Goal: Task Accomplishment & Management: Use online tool/utility

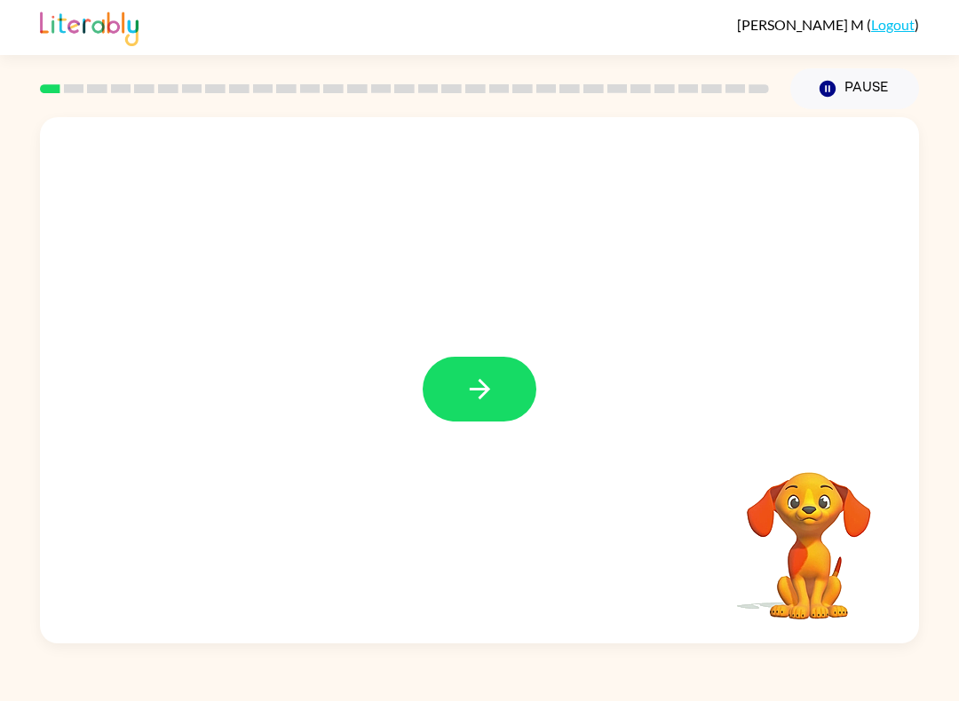
click at [471, 360] on button "button" at bounding box center [480, 389] width 114 height 65
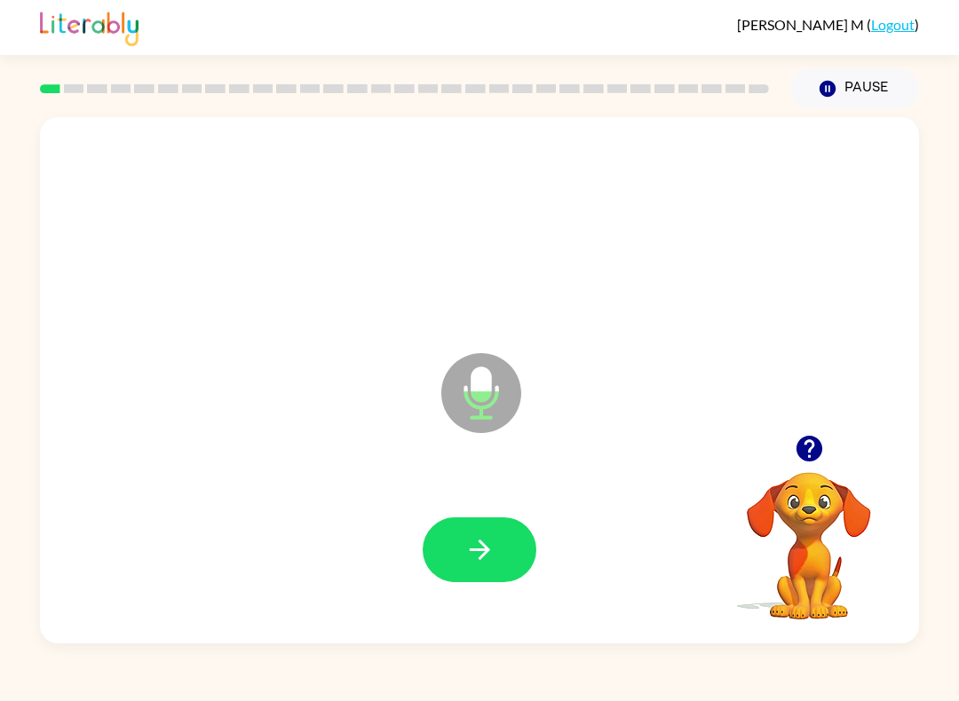
click at [482, 559] on icon "button" at bounding box center [479, 549] width 31 height 31
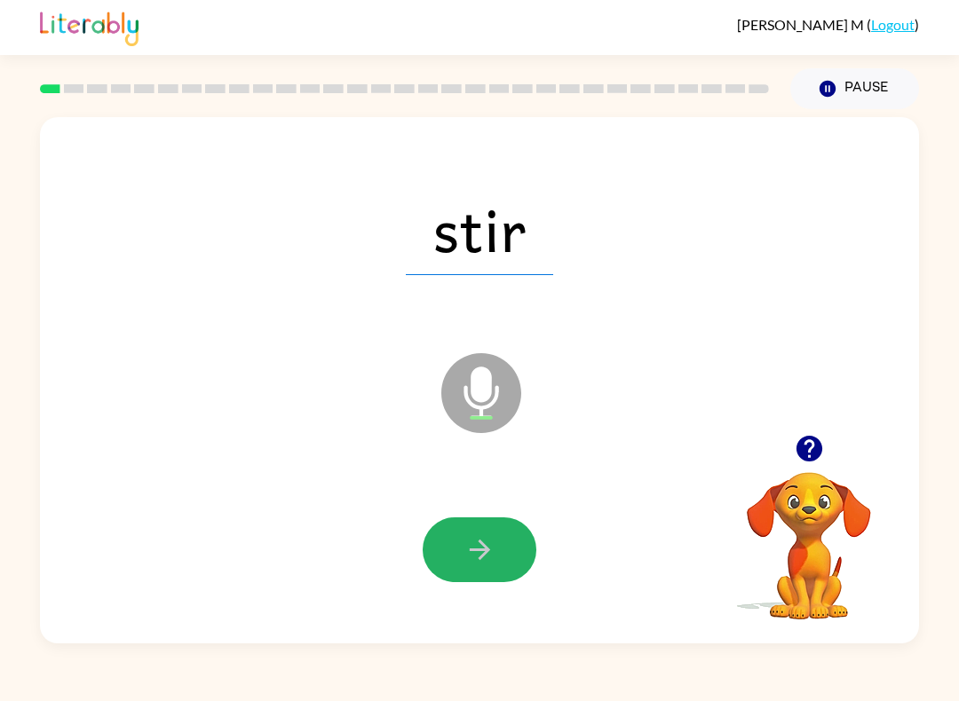
click at [491, 551] on icon "button" at bounding box center [479, 549] width 31 height 31
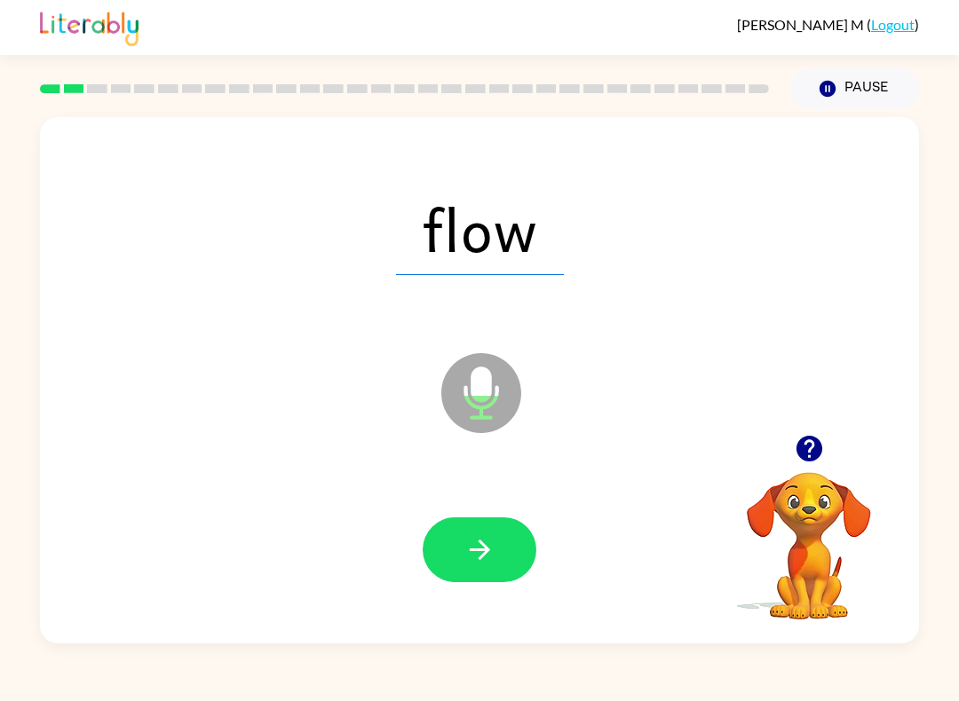
click at [495, 541] on button "button" at bounding box center [480, 550] width 114 height 65
click at [503, 558] on button "button" at bounding box center [480, 550] width 114 height 65
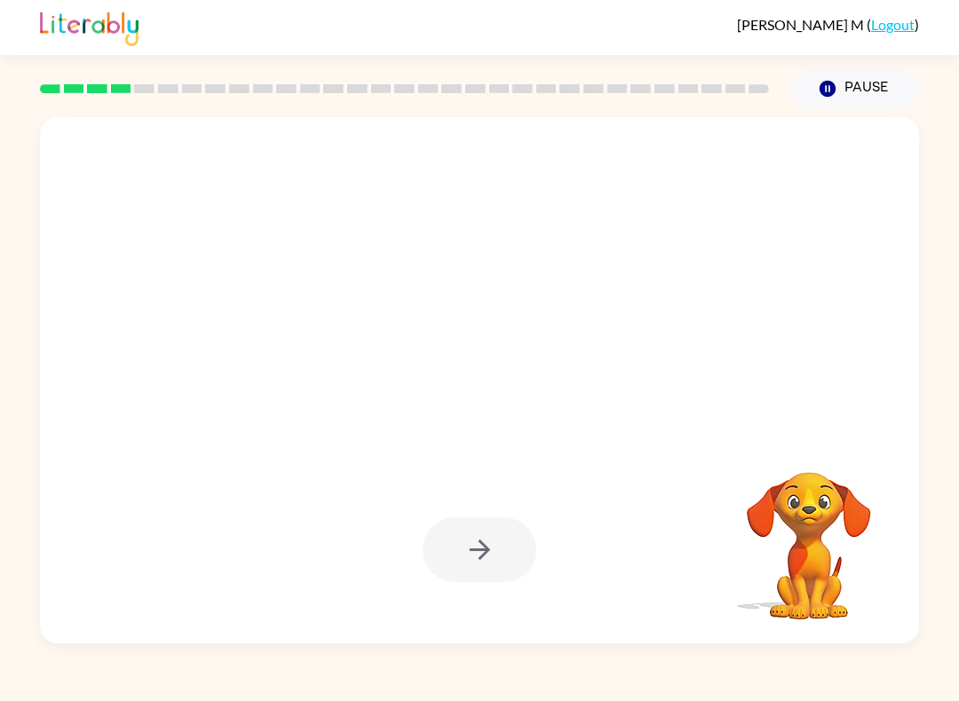
click at [885, 339] on div at bounding box center [479, 380] width 879 height 526
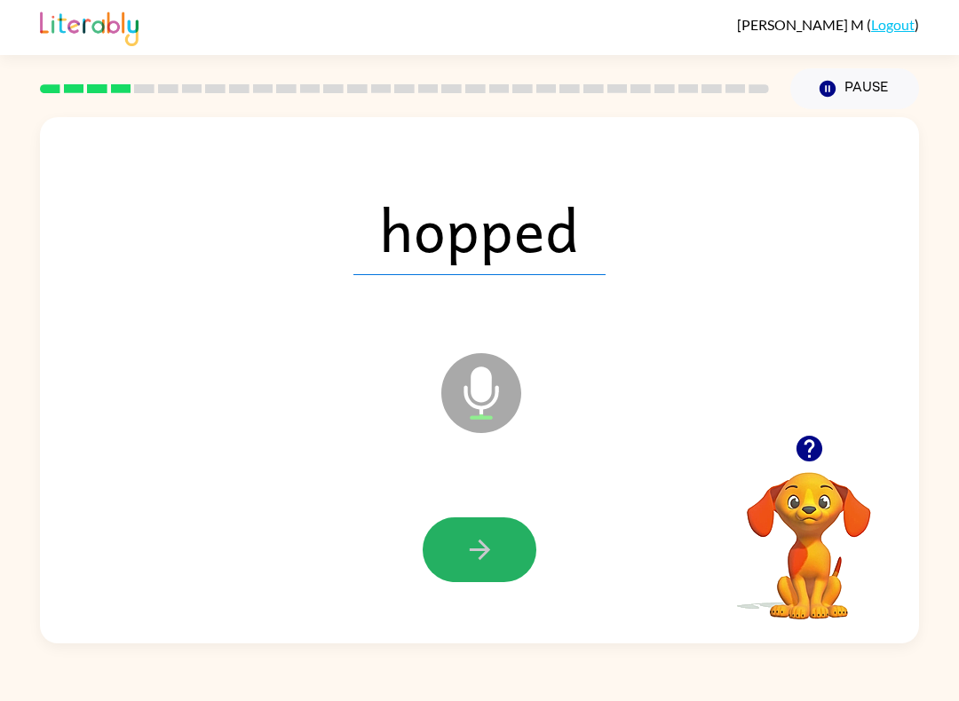
click at [495, 566] on icon "button" at bounding box center [479, 549] width 31 height 31
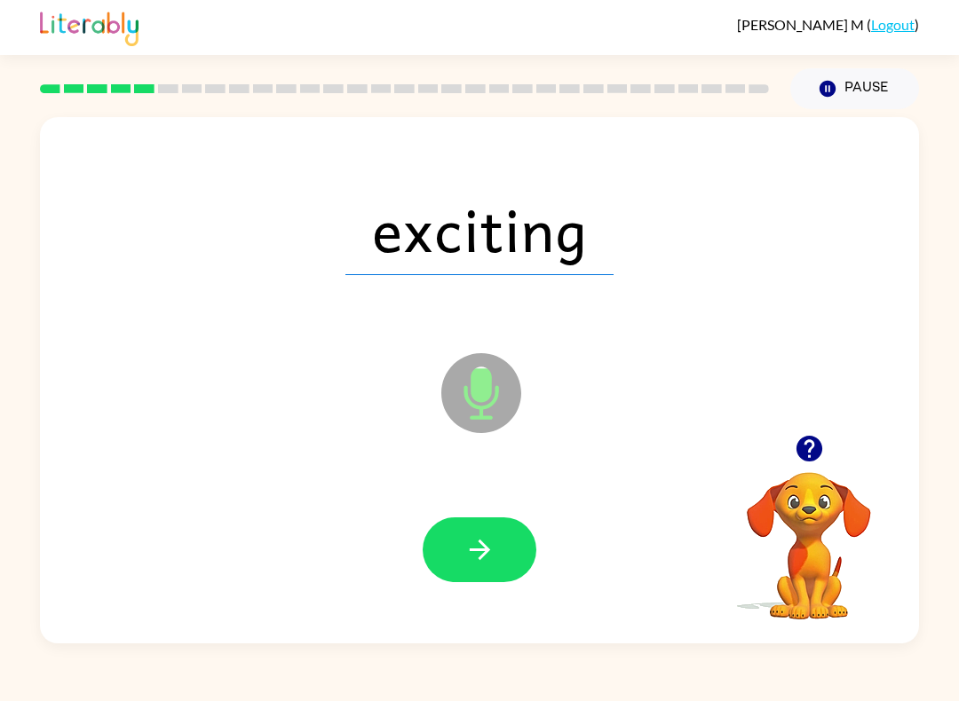
click at [484, 537] on icon "button" at bounding box center [479, 549] width 31 height 31
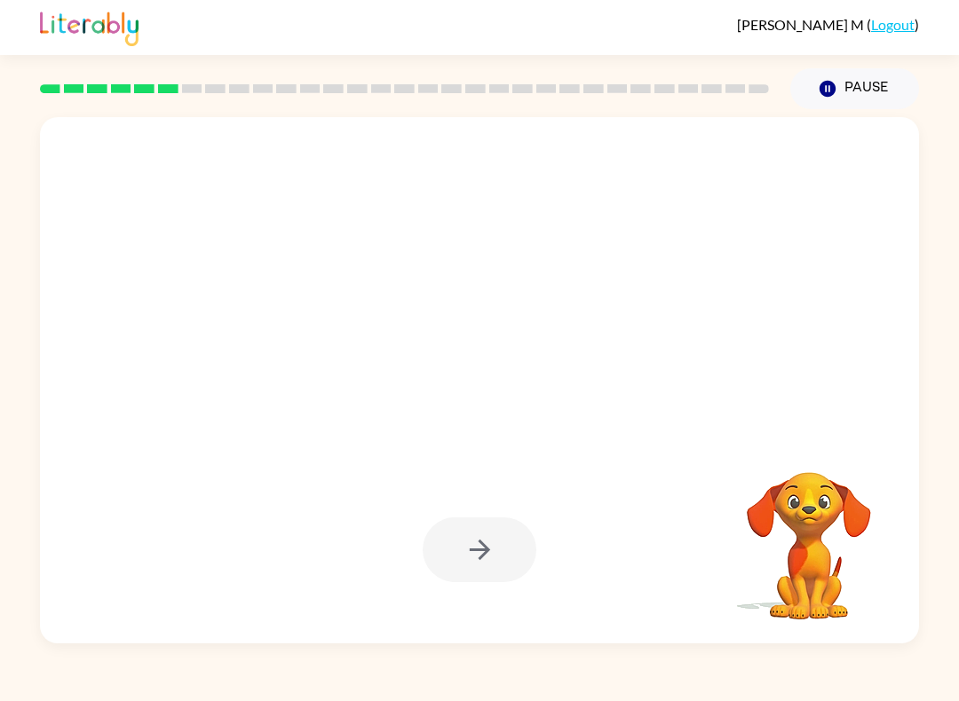
click at [871, 108] on button "Pause Pause" at bounding box center [854, 88] width 129 height 41
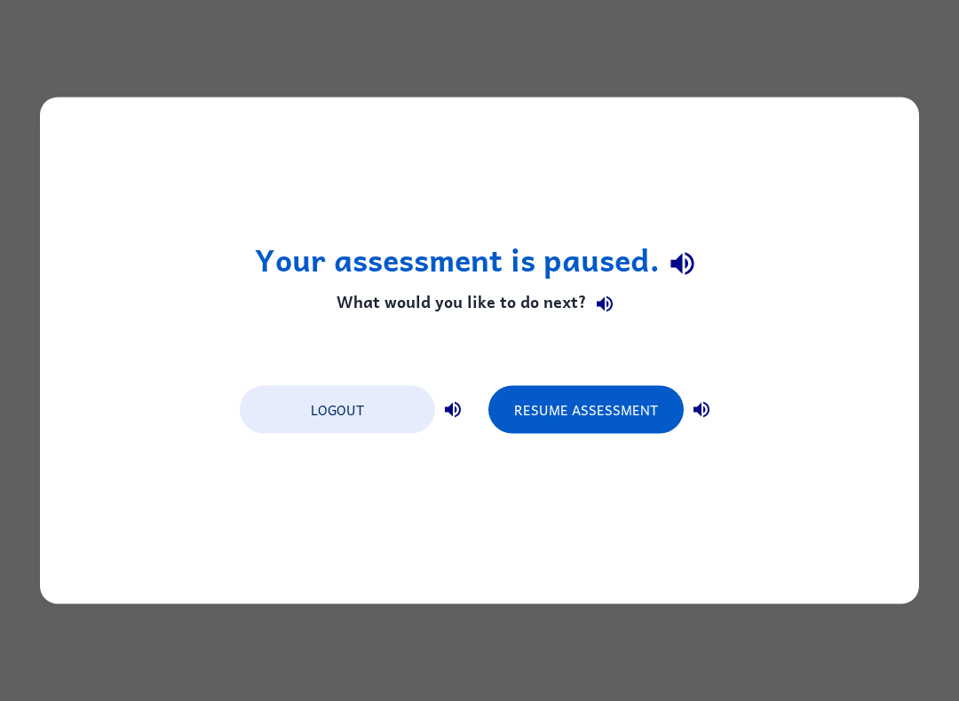
click at [471, 33] on div "Your assessment is paused. What would you like to do next? Logout Resume Assess…" at bounding box center [479, 350] width 959 height 701
click at [572, 414] on button "Resume Assessment" at bounding box center [585, 410] width 195 height 48
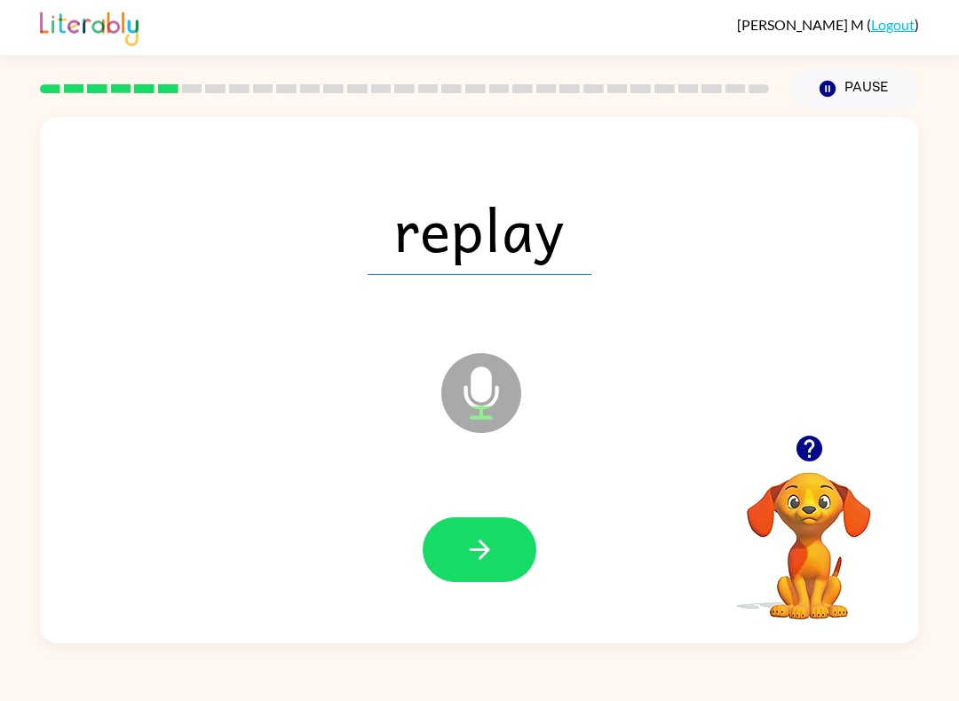
click at [471, 548] on icon "button" at bounding box center [479, 549] width 31 height 31
click at [484, 562] on icon "button" at bounding box center [479, 549] width 31 height 31
click at [477, 557] on icon "button" at bounding box center [479, 549] width 31 height 31
click at [456, 535] on button "button" at bounding box center [480, 550] width 114 height 65
click at [453, 535] on button "button" at bounding box center [480, 550] width 114 height 65
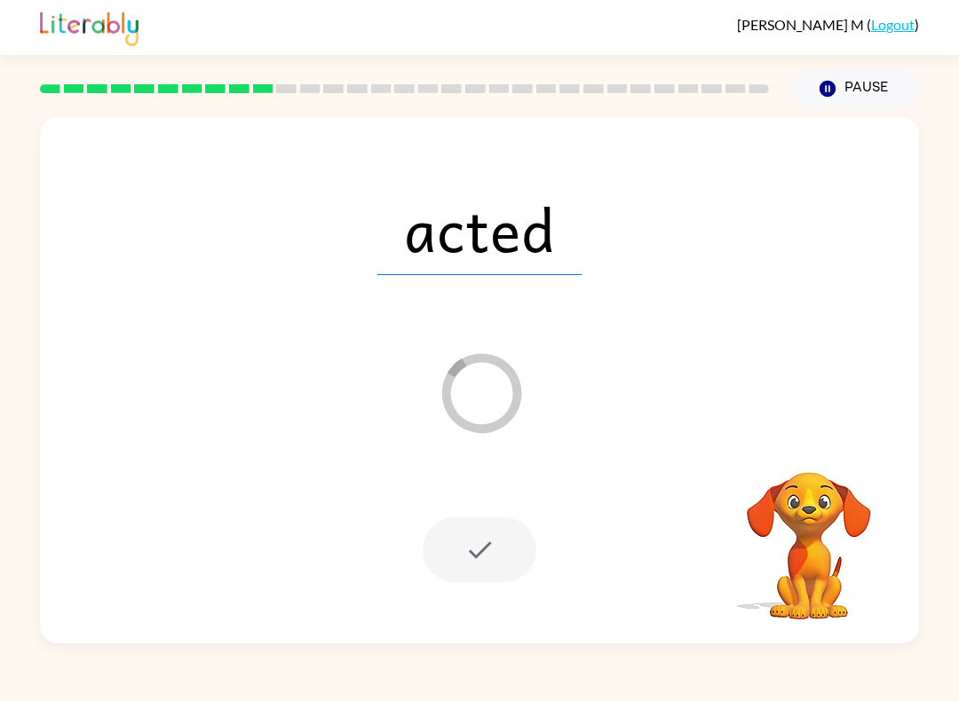
click at [827, 156] on div "acted" at bounding box center [479, 229] width 843 height 152
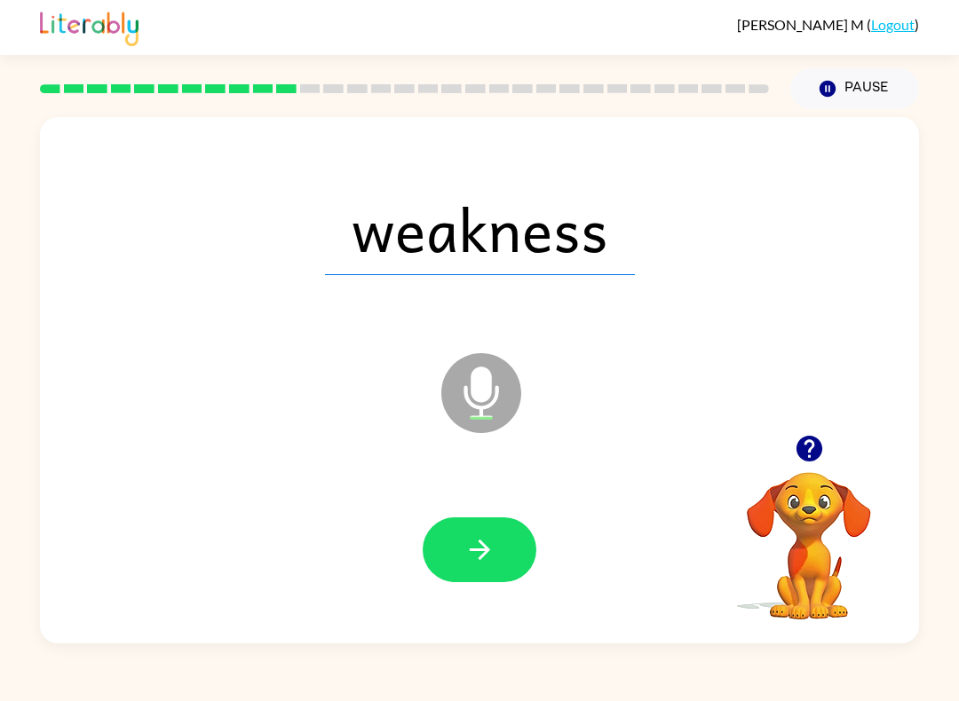
click at [470, 567] on button "button" at bounding box center [480, 550] width 114 height 65
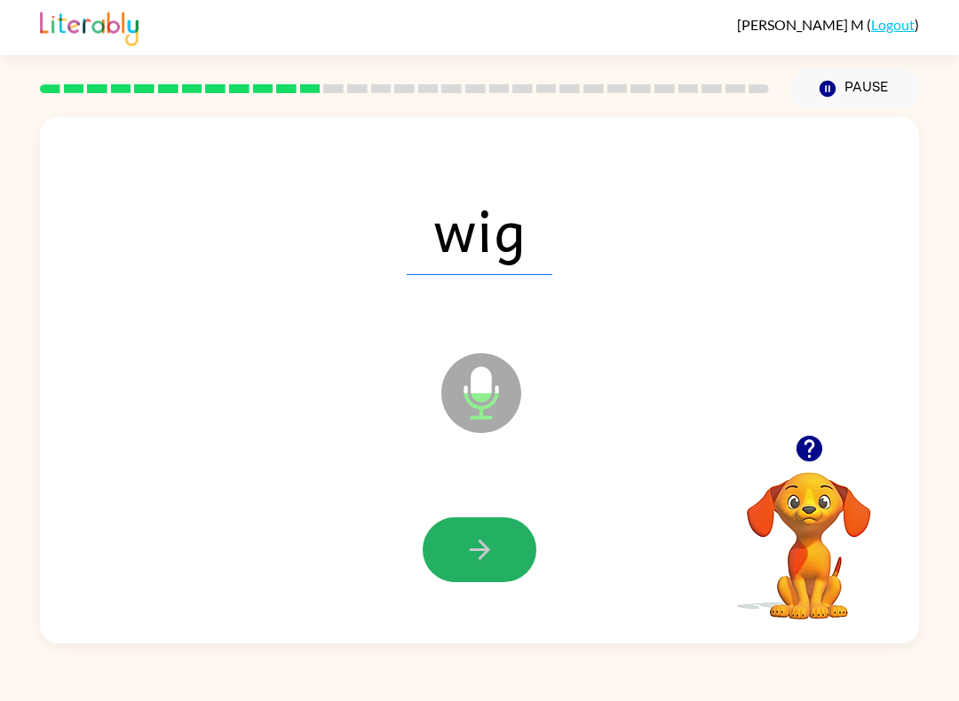
click at [480, 570] on button "button" at bounding box center [480, 550] width 114 height 65
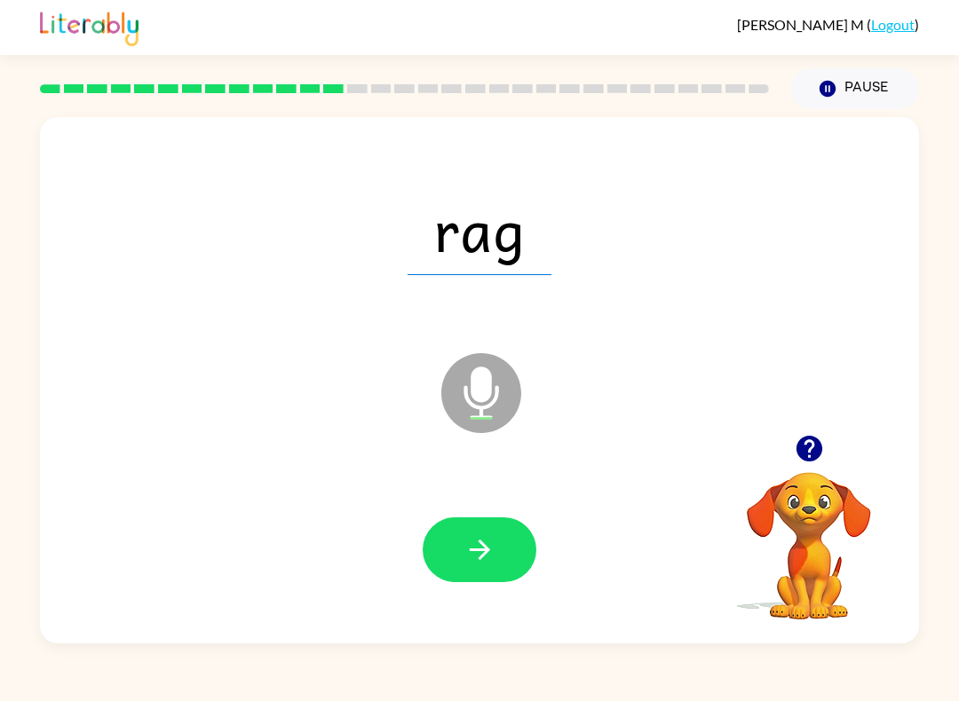
click at [476, 558] on icon "button" at bounding box center [479, 549] width 31 height 31
click at [474, 558] on icon "button" at bounding box center [479, 549] width 31 height 31
click at [480, 542] on icon "button" at bounding box center [479, 550] width 20 height 20
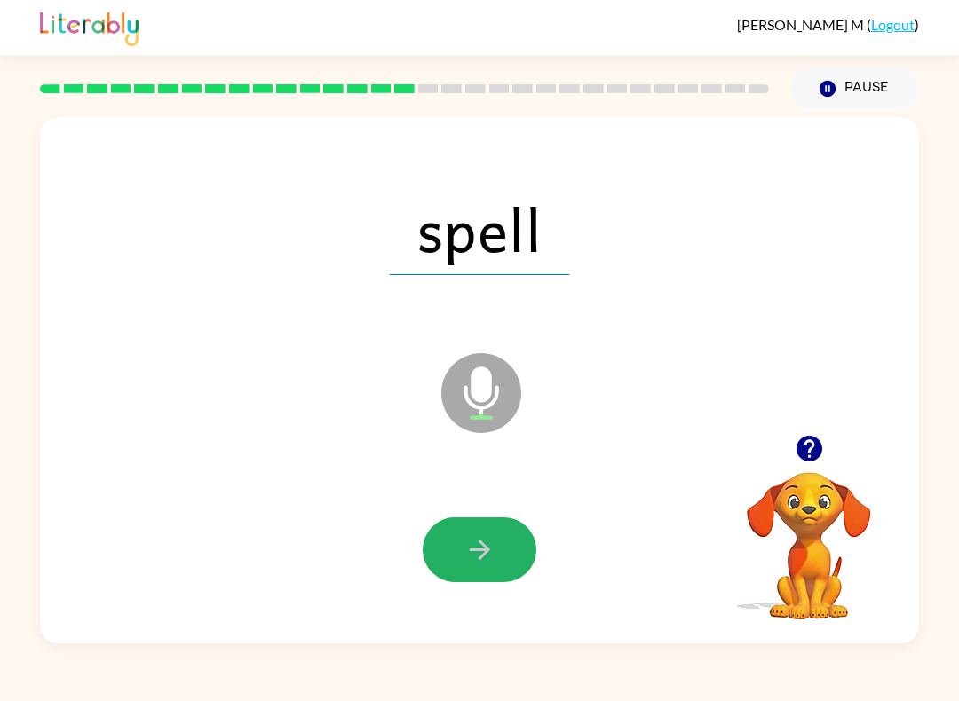
click at [478, 566] on button "button" at bounding box center [480, 550] width 114 height 65
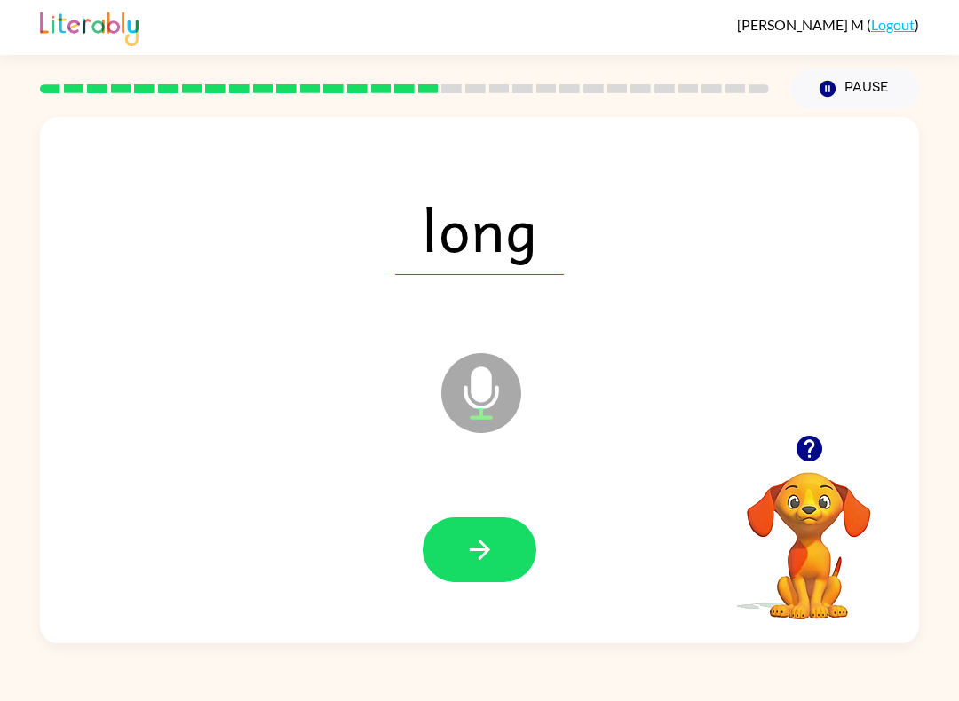
click at [475, 542] on icon "button" at bounding box center [479, 549] width 31 height 31
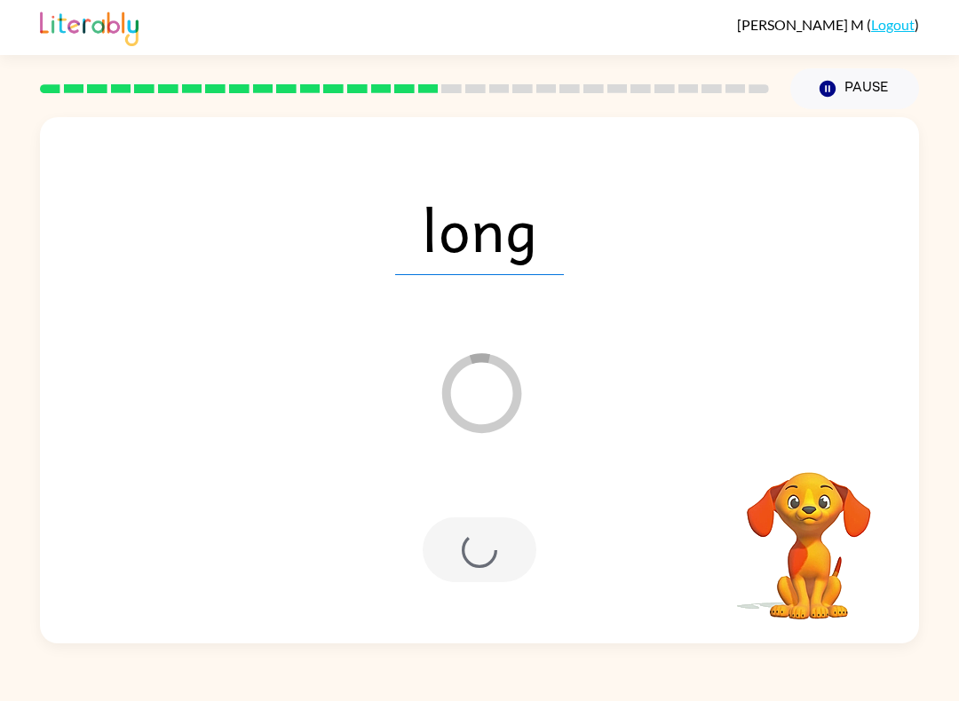
click at [96, 439] on div "long Loader Your response is being sent to our graders" at bounding box center [479, 380] width 879 height 526
click at [313, 534] on div at bounding box center [479, 550] width 843 height 152
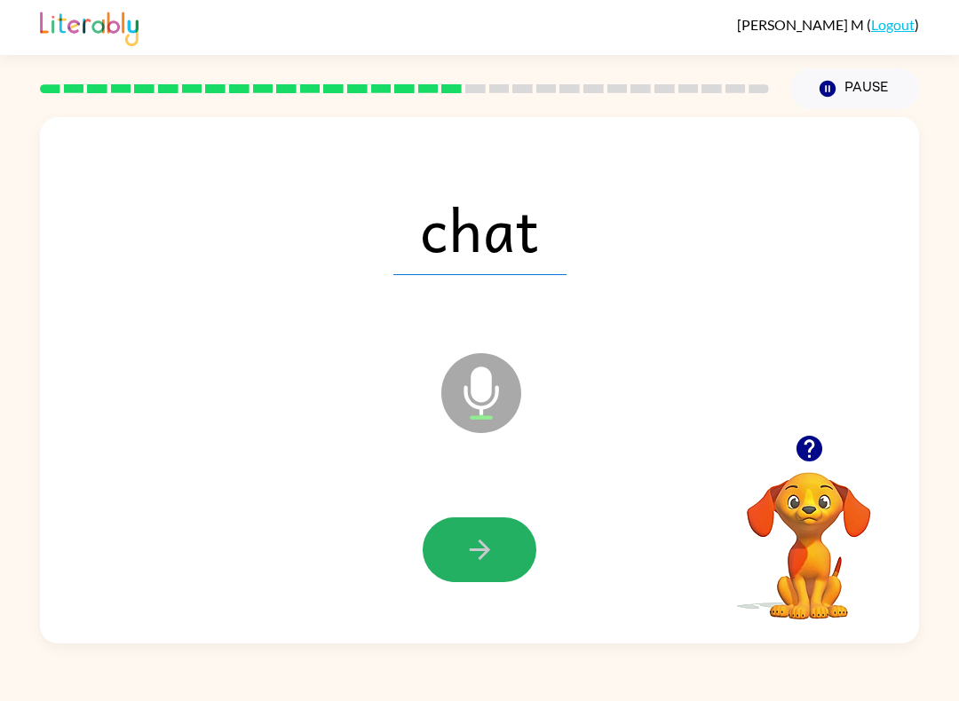
click at [474, 566] on icon "button" at bounding box center [479, 549] width 31 height 31
click at [492, 562] on icon "button" at bounding box center [479, 549] width 31 height 31
click at [470, 536] on icon "button" at bounding box center [479, 549] width 31 height 31
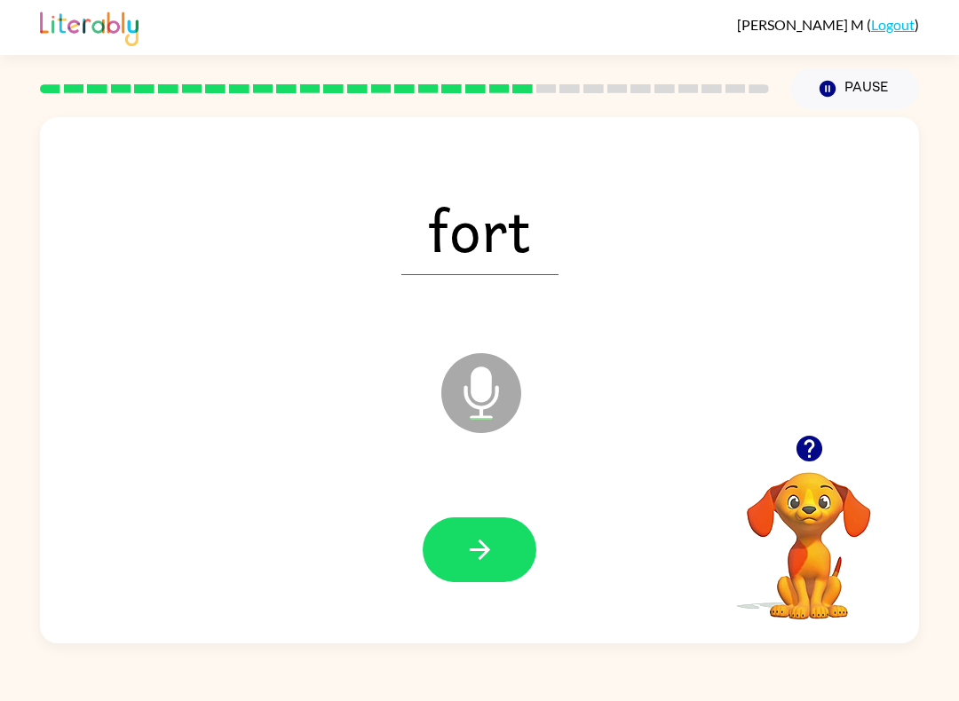
click at [448, 577] on button "button" at bounding box center [480, 550] width 114 height 65
click at [463, 539] on div at bounding box center [480, 550] width 114 height 65
click at [464, 536] on icon "button" at bounding box center [479, 549] width 31 height 31
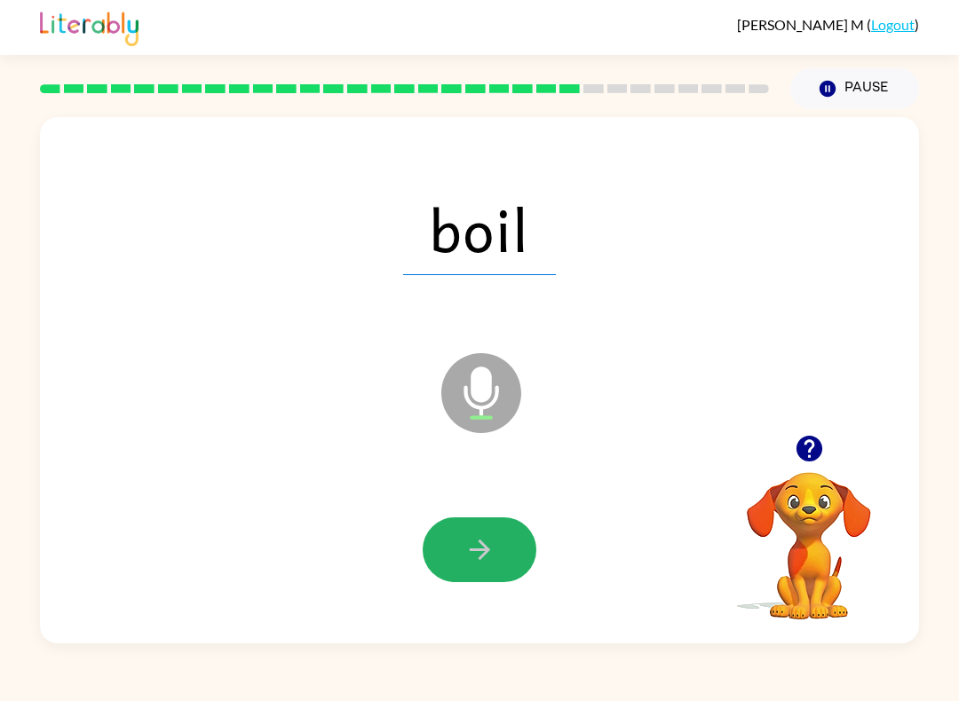
click at [483, 552] on icon "button" at bounding box center [479, 549] width 31 height 31
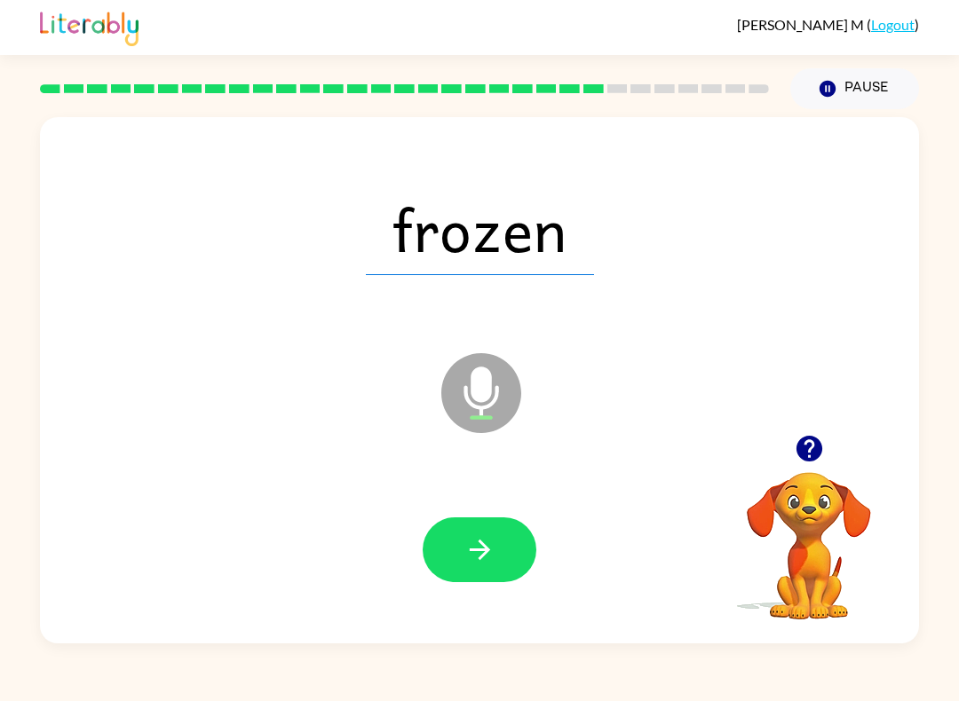
click at [479, 554] on icon "button" at bounding box center [479, 549] width 31 height 31
click at [477, 569] on button "button" at bounding box center [480, 550] width 114 height 65
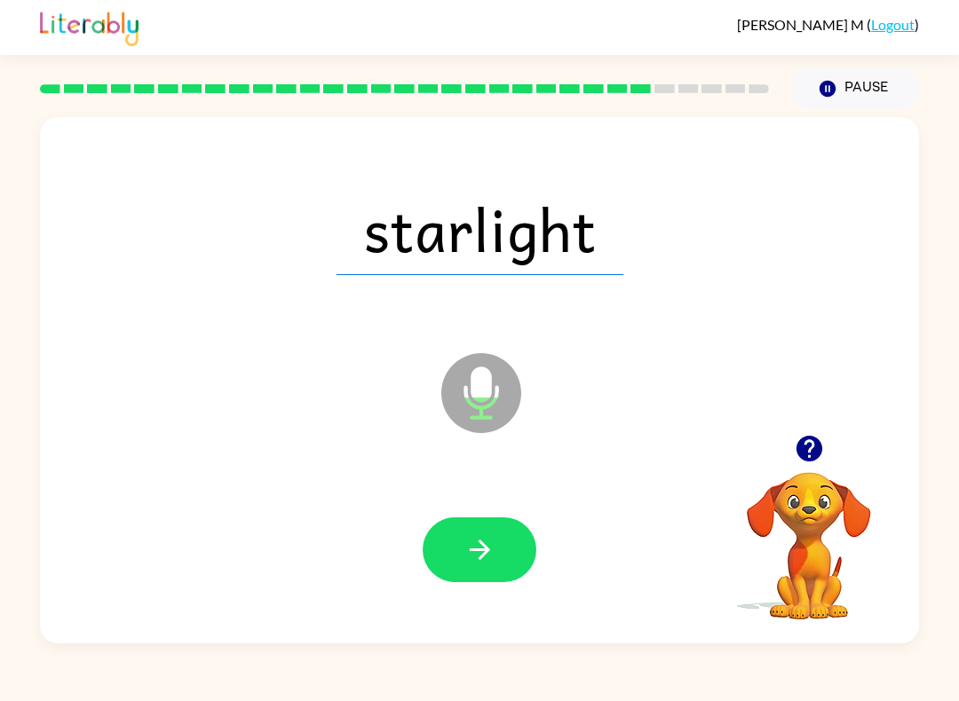
click at [485, 518] on button "button" at bounding box center [480, 550] width 114 height 65
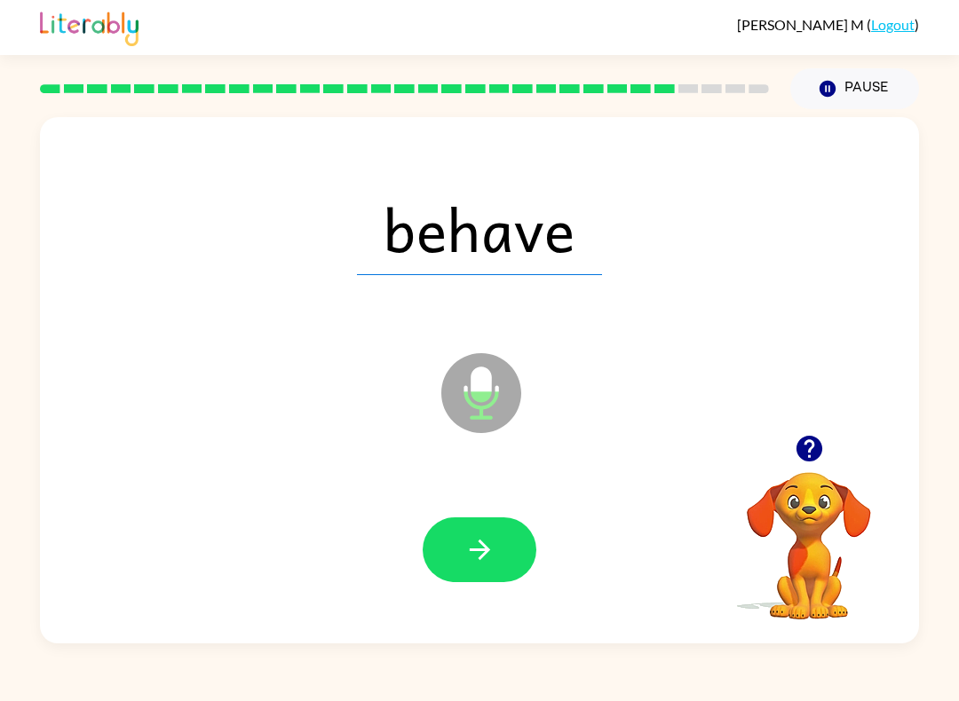
click at [503, 549] on button "button" at bounding box center [480, 550] width 114 height 65
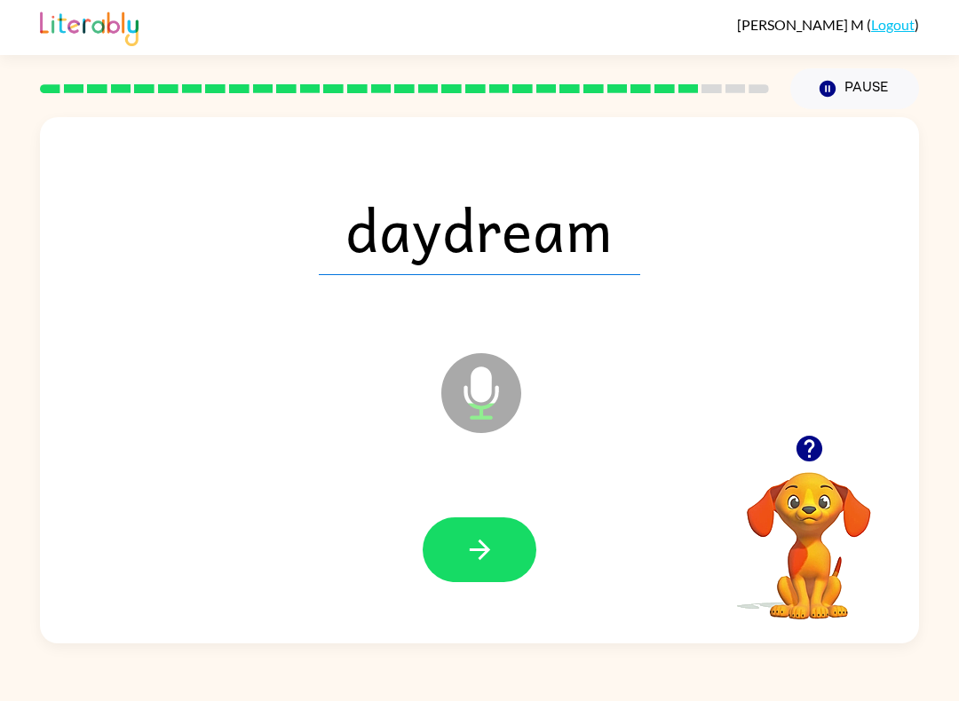
click at [458, 553] on button "button" at bounding box center [480, 550] width 114 height 65
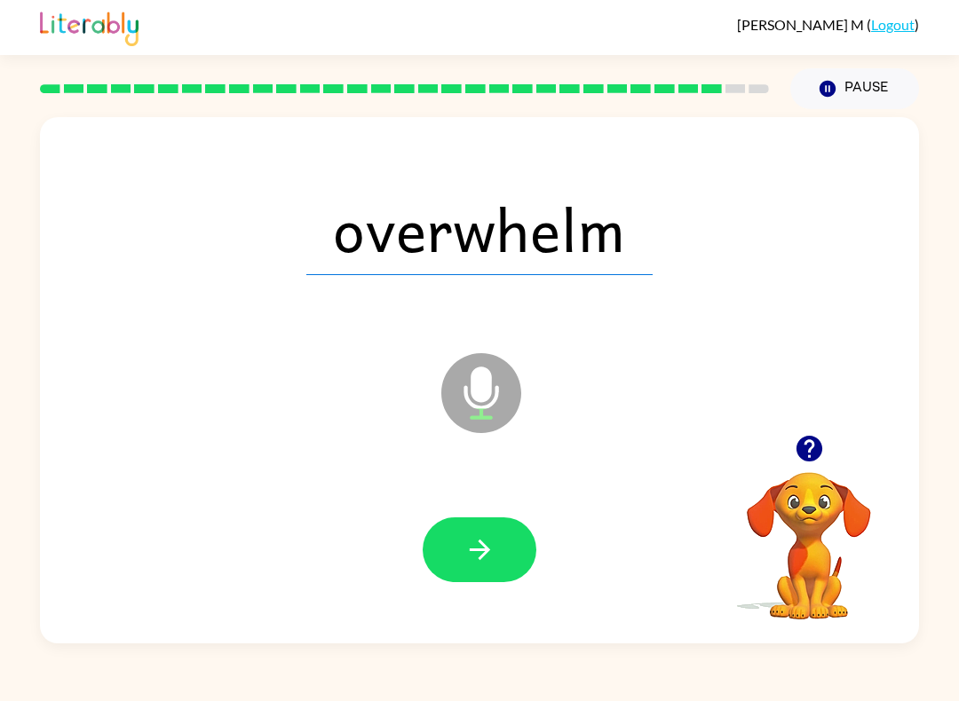
click at [502, 560] on button "button" at bounding box center [480, 550] width 114 height 65
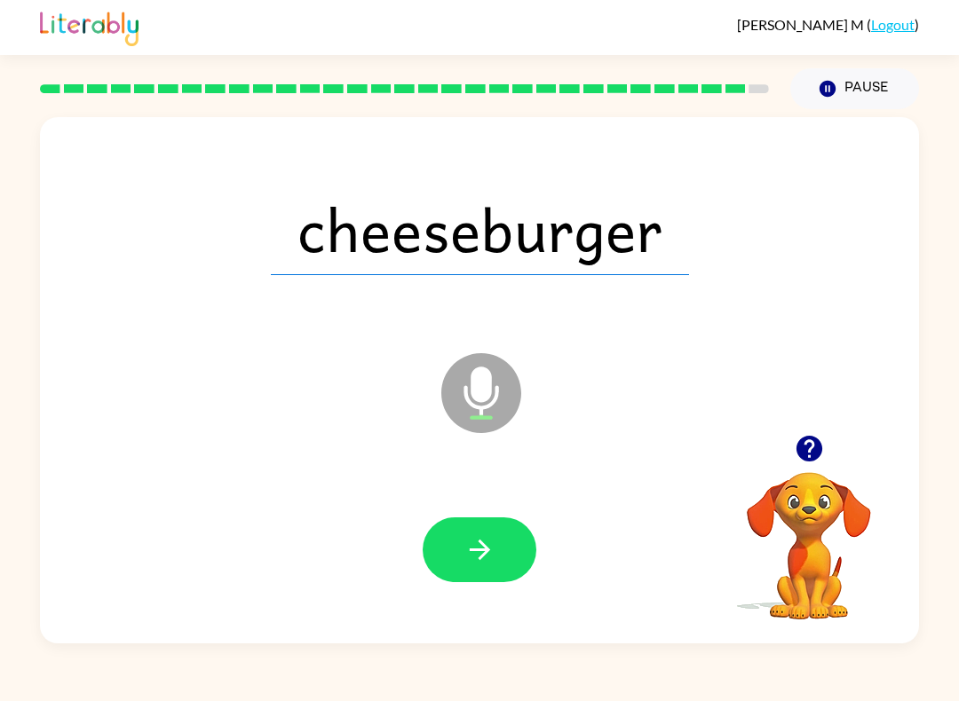
click at [464, 566] on button "button" at bounding box center [480, 550] width 114 height 65
